Goal: Task Accomplishment & Management: Use online tool/utility

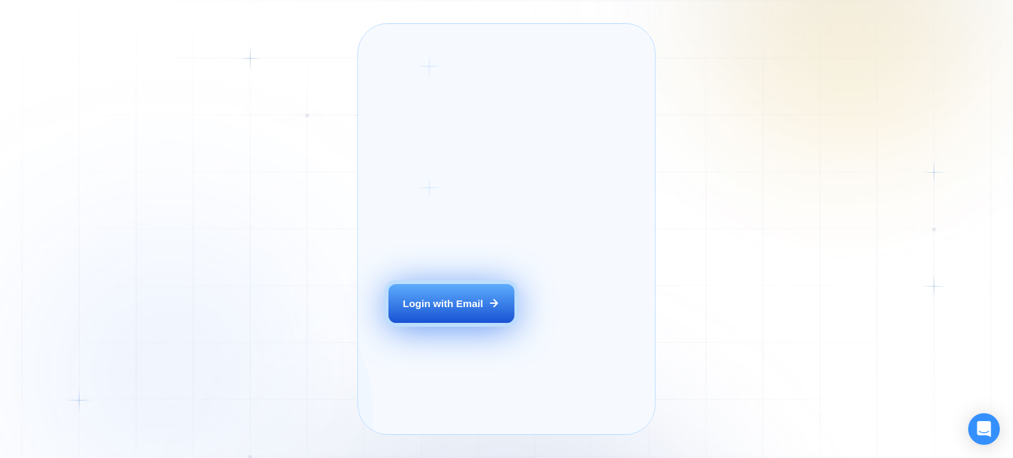
click at [446, 311] on div "Login with Email" at bounding box center [443, 304] width 80 height 14
